Goal: Task Accomplishment & Management: Complete application form

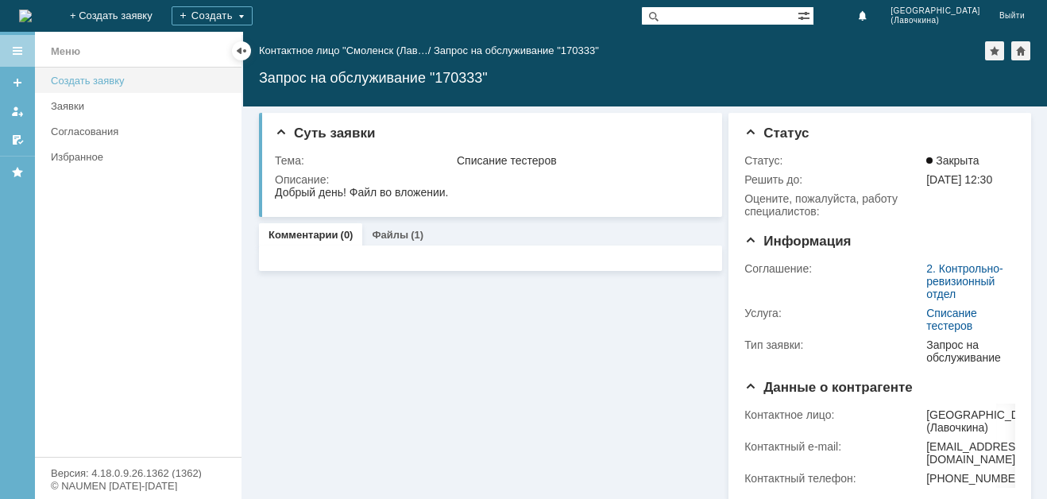
click at [120, 77] on div "Создать заявку" at bounding box center [141, 81] width 181 height 12
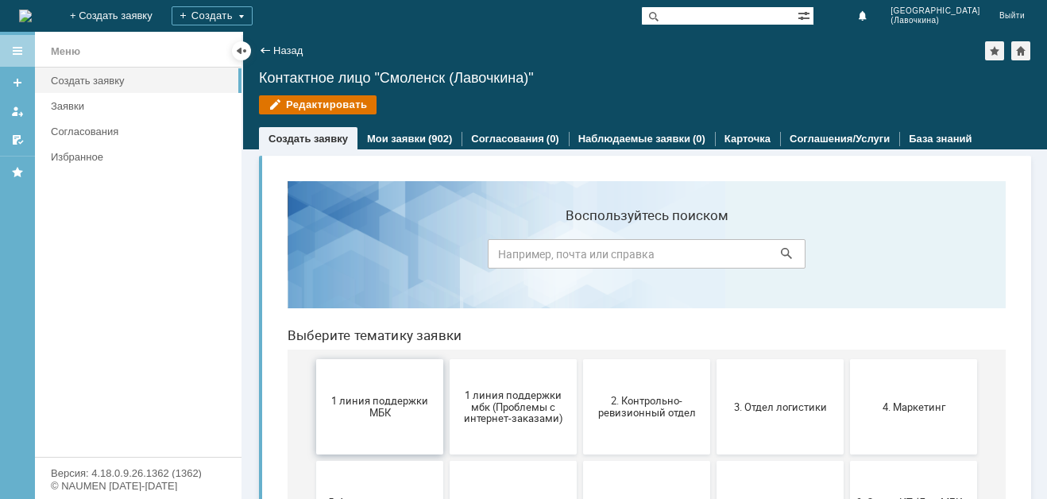
click at [375, 415] on span "1 линия поддержки МБК" at bounding box center [380, 407] width 118 height 24
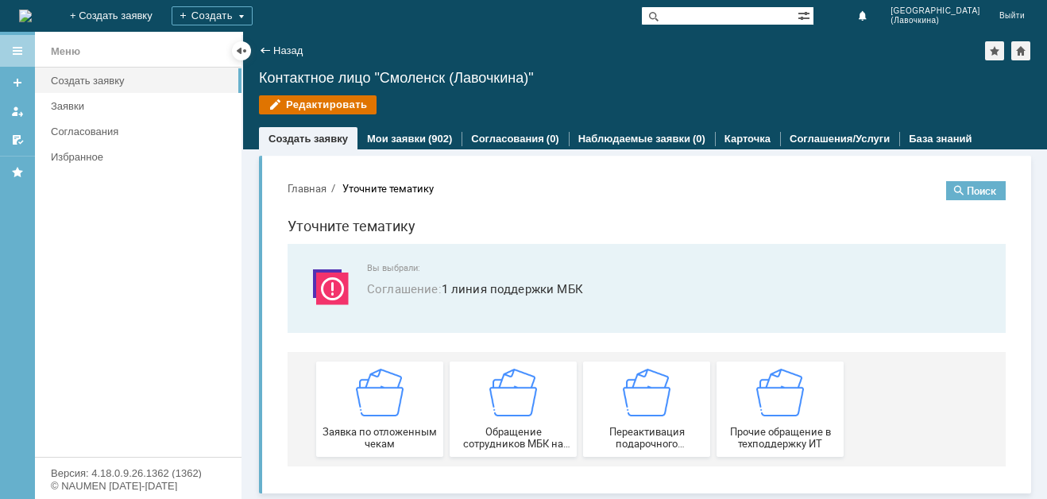
click at [375, 415] on img at bounding box center [380, 393] width 48 height 48
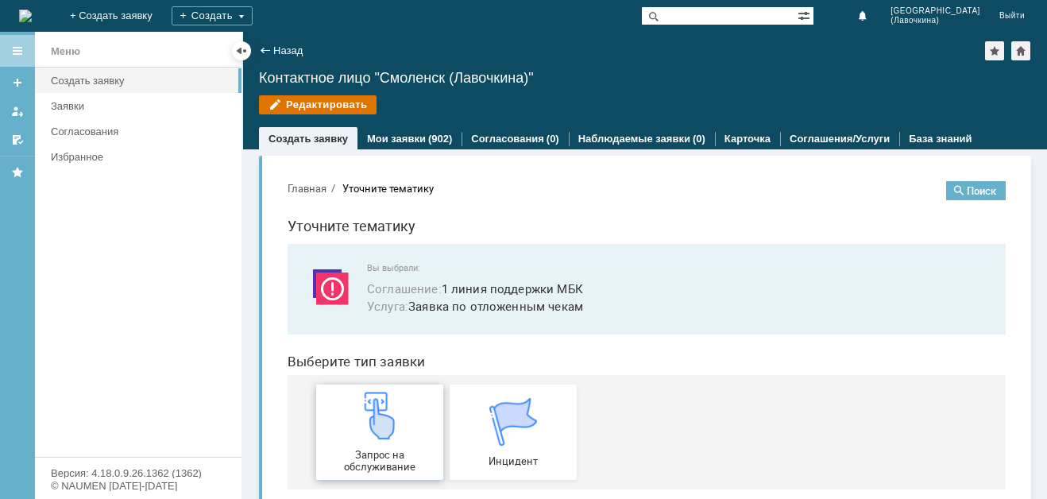
click at [337, 441] on div "Запрос на обслуживание" at bounding box center [380, 432] width 118 height 81
click at [392, 141] on link "Мои заявки" at bounding box center [396, 139] width 59 height 12
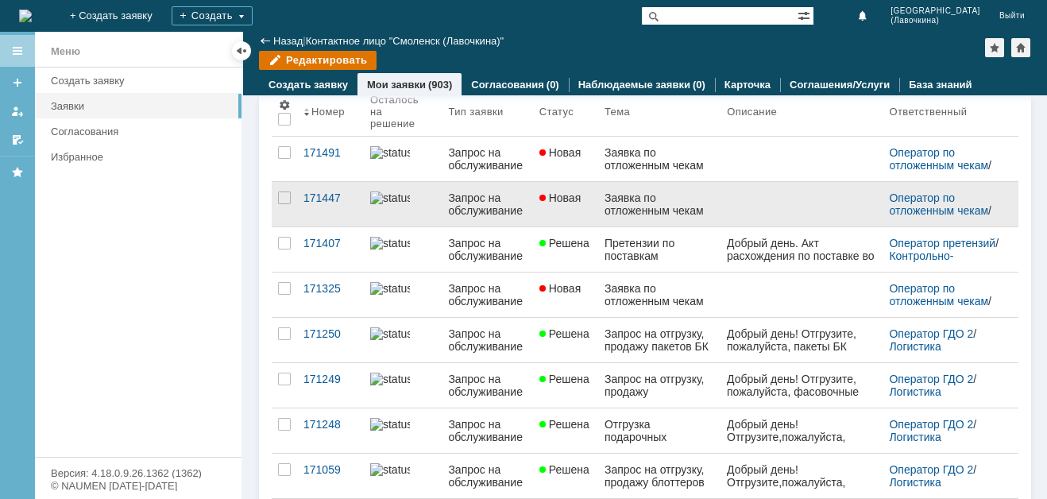
scroll to position [79, 0]
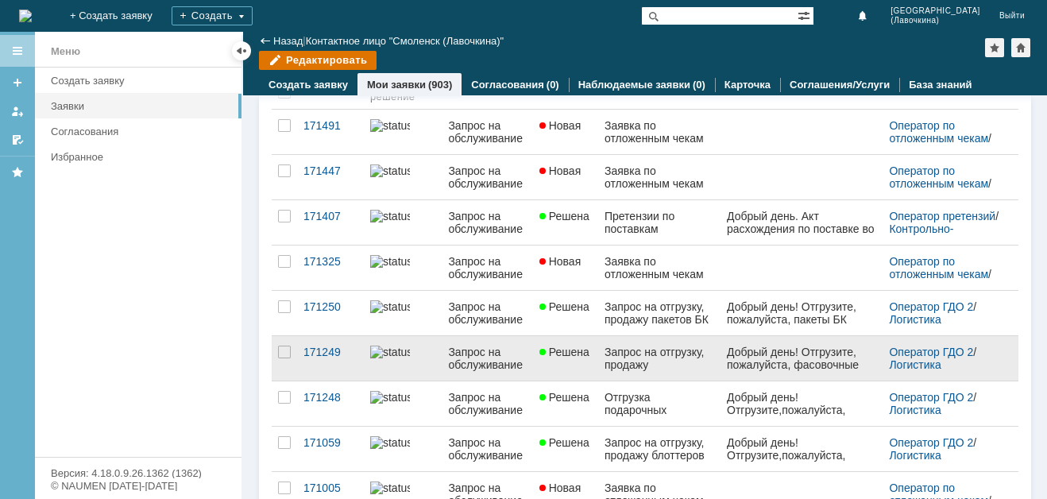
click at [669, 359] on div "Запрос на отгрузку, продажу фасовочных пакетов" at bounding box center [659, 357] width 110 height 25
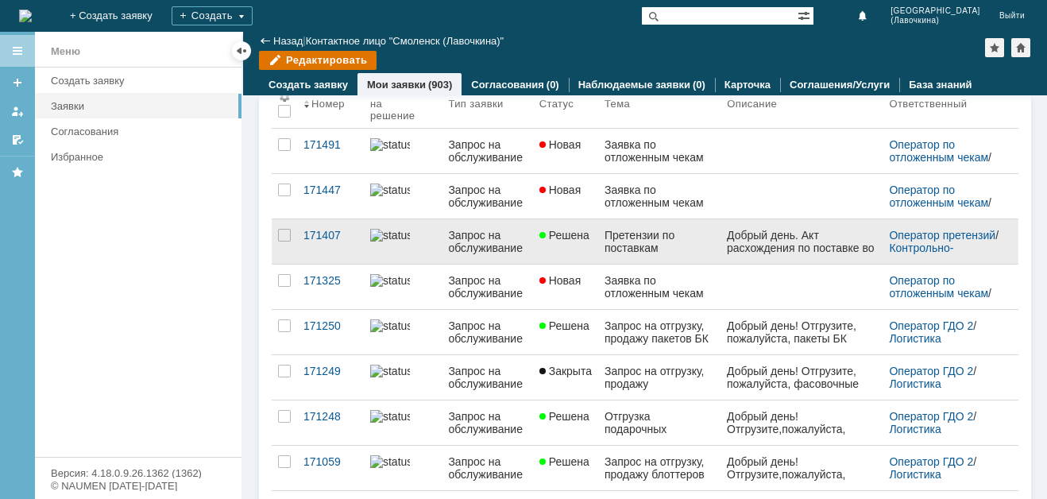
scroll to position [79, 0]
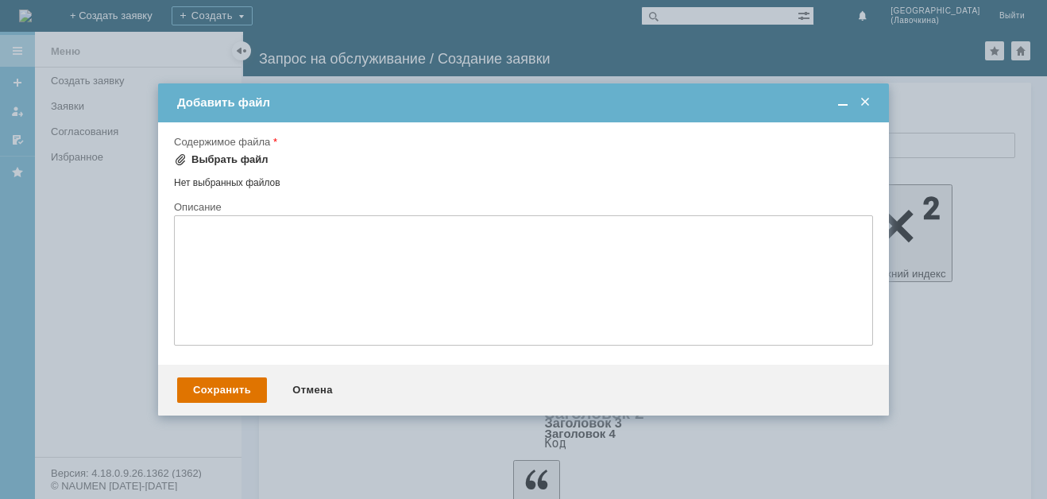
click at [239, 152] on div "Выбрать файл" at bounding box center [221, 159] width 95 height 19
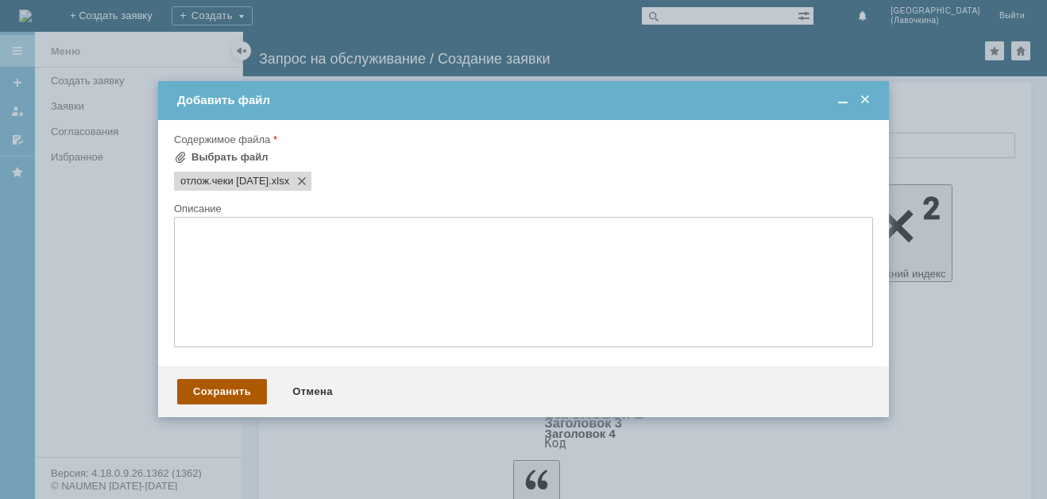
click at [222, 388] on div "Сохранить" at bounding box center [222, 391] width 90 height 25
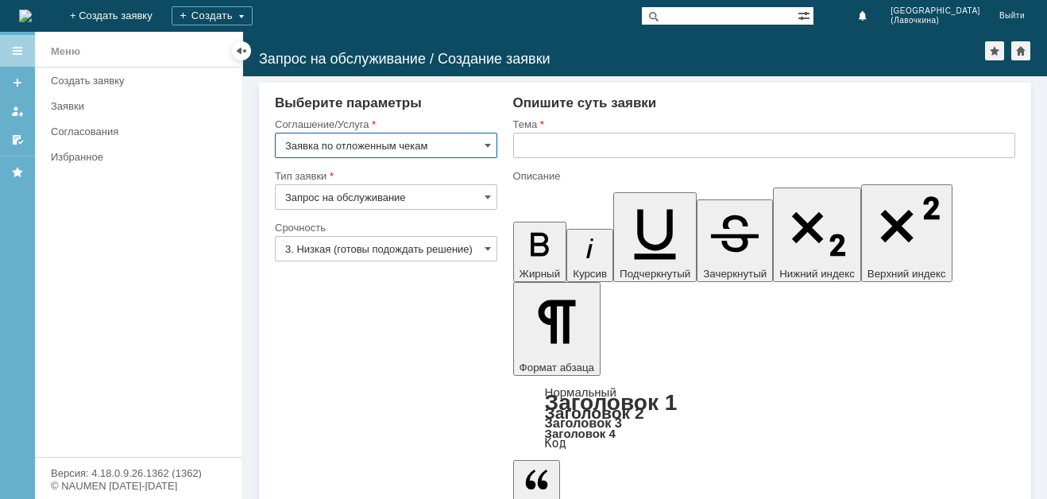
click at [518, 145] on input "text" at bounding box center [764, 145] width 502 height 25
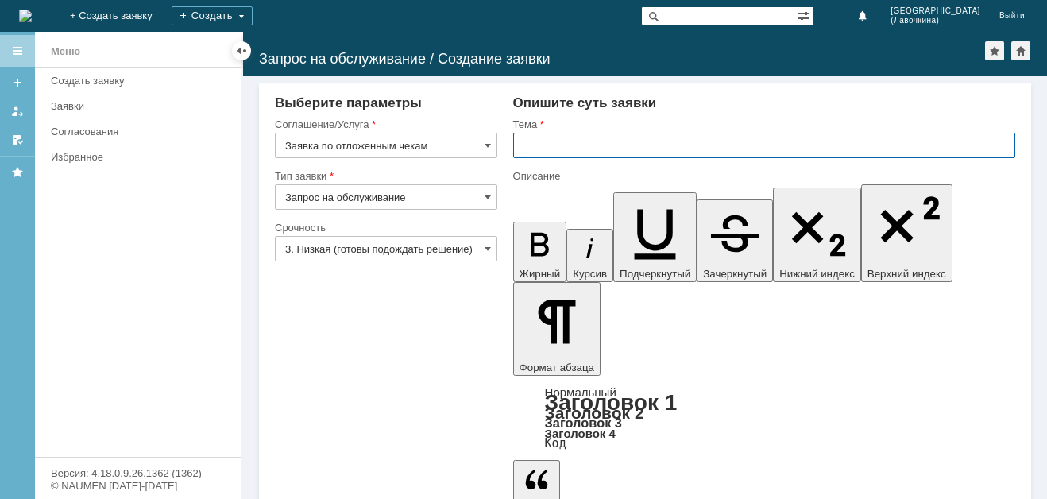
paste input "Заявка по отложенным чекам"
type input "Заявка по отложенным чекам"
